Goal: Find specific page/section: Find specific page/section

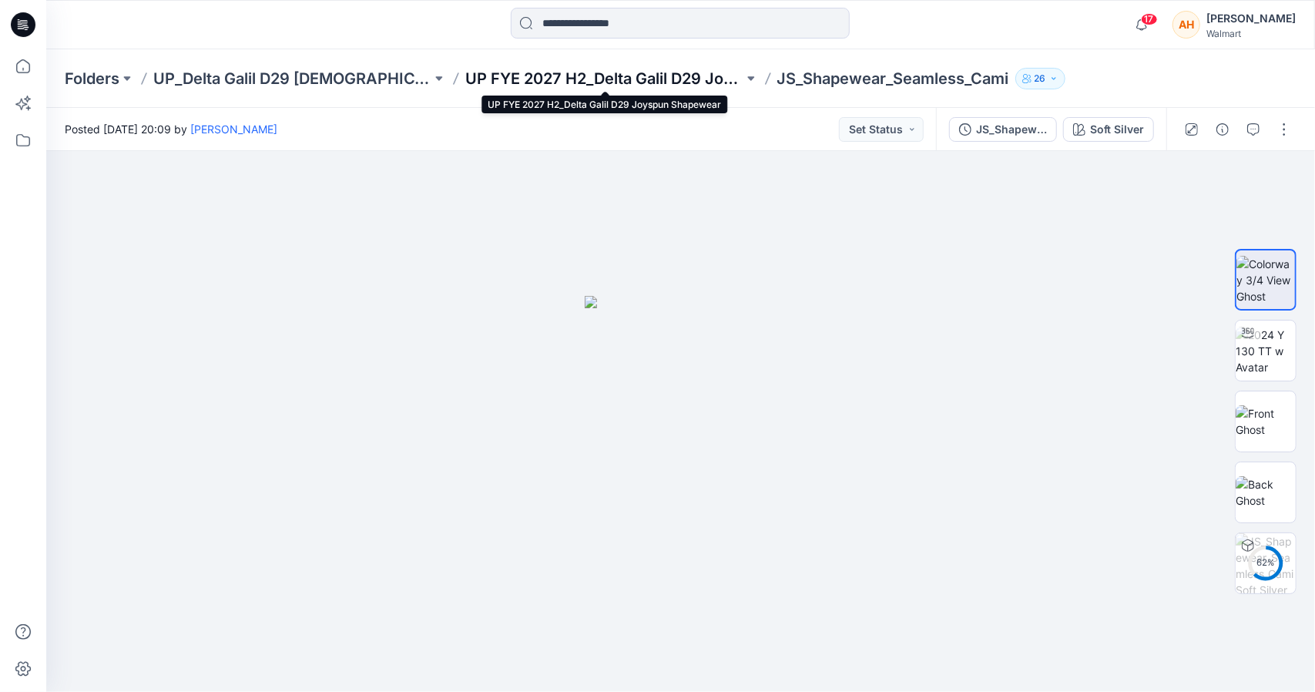
click at [679, 79] on p "UP FYE 2027 H2_Delta Galil D29 Joyspun Shapewear" at bounding box center [604, 79] width 278 height 22
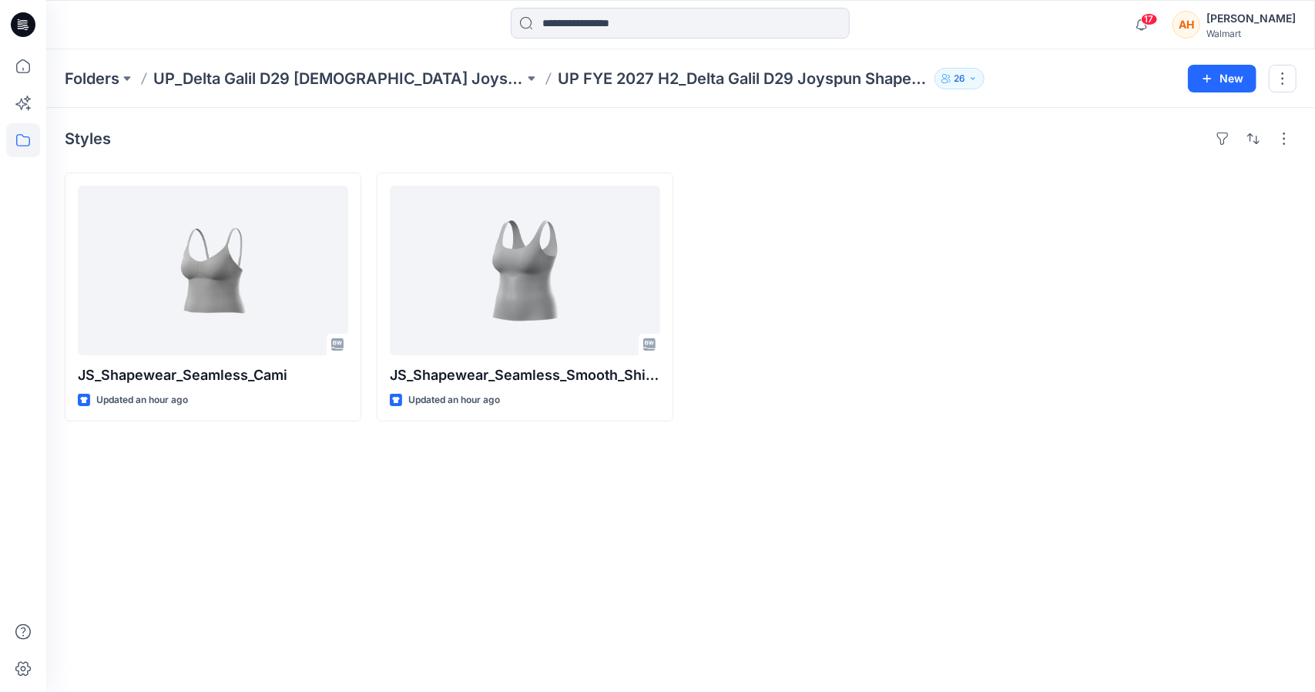
click at [408, 67] on div "Folders UP_Delta Galil D29 [DEMOGRAPHIC_DATA] Joyspun Intimates UP FYE 2027 H2_…" at bounding box center [680, 78] width 1269 height 59
click at [411, 85] on p "UP_Delta Galil D29 [DEMOGRAPHIC_DATA] Joyspun Intimates" at bounding box center [338, 79] width 371 height 22
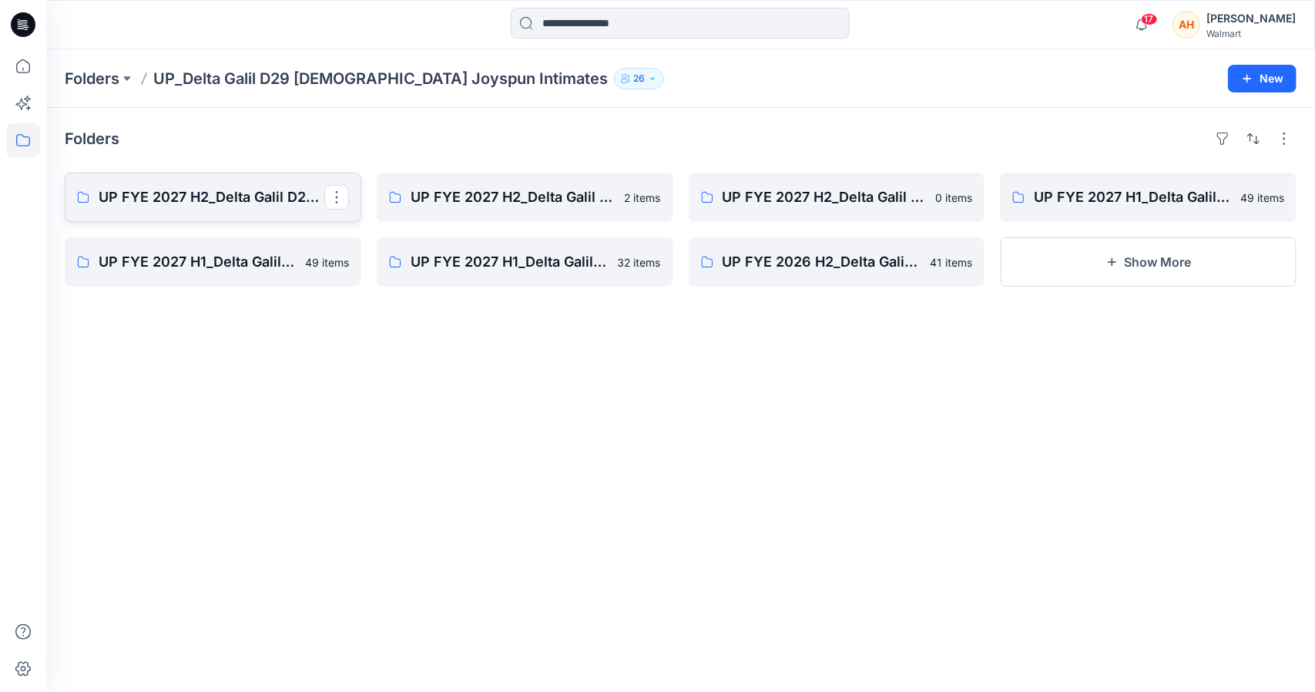
click at [280, 190] on p "UP FYE 2027 H2_Delta Galil D29 Joyspun Panties" at bounding box center [212, 197] width 226 height 22
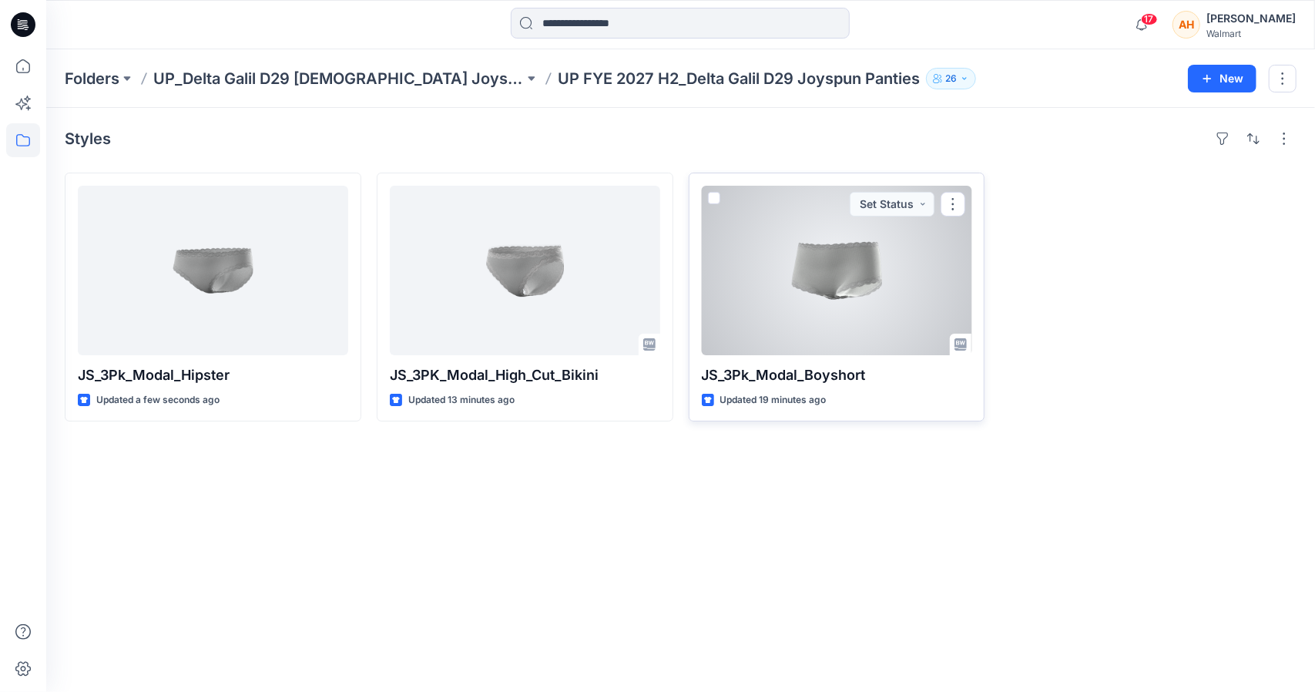
click at [911, 289] on div at bounding box center [837, 270] width 270 height 169
